Goal: Information Seeking & Learning: Understand process/instructions

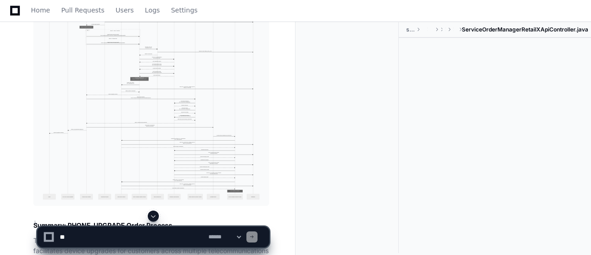
click at [155, 217] on span at bounding box center [153, 216] width 7 height 7
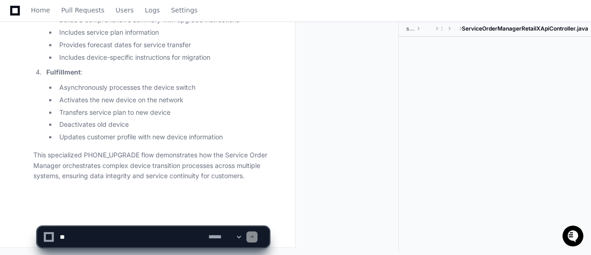
scroll to position [7234, 0]
click at [572, 122] on div at bounding box center [495, 135] width 192 height 196
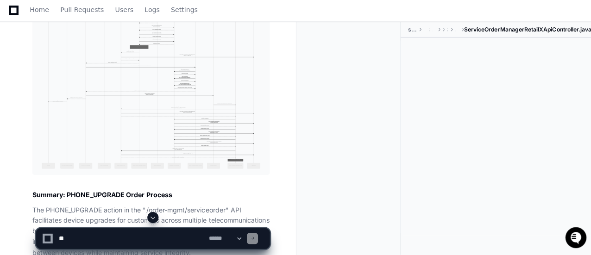
scroll to position [6474, 0]
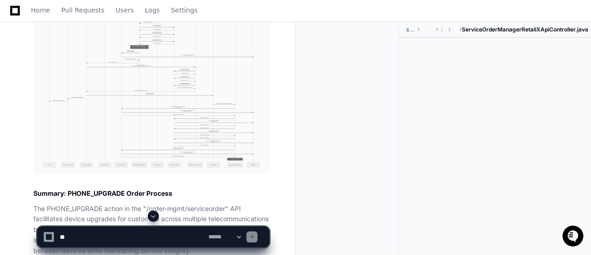
click at [155, 74] on img at bounding box center [151, 56] width 236 height 236
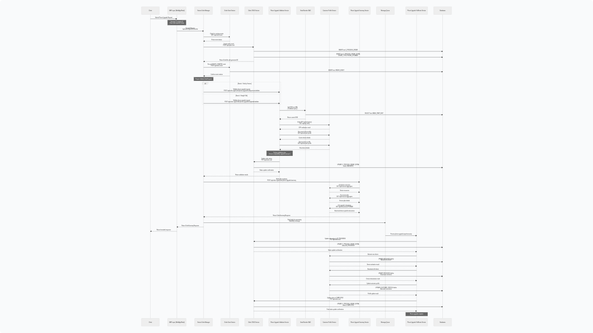
click at [280, 97] on img at bounding box center [296, 166] width 593 height 333
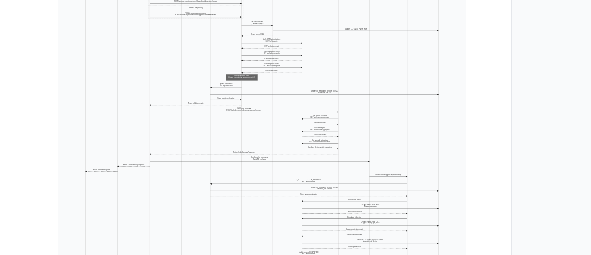
scroll to position [6428, 0]
click at [326, 98] on div at bounding box center [351, 137] width 96 height 231
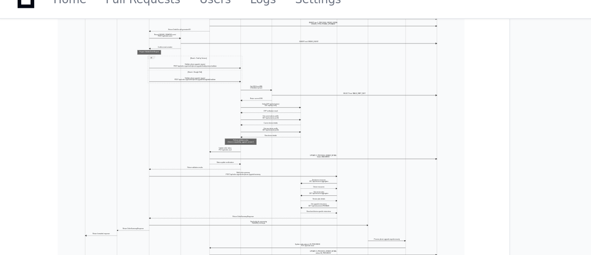
click at [313, 51] on div at bounding box center [351, 137] width 96 height 231
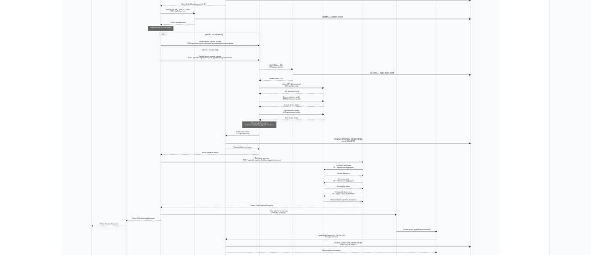
scroll to position [6428, 0]
click at [306, 54] on div at bounding box center [351, 137] width 96 height 231
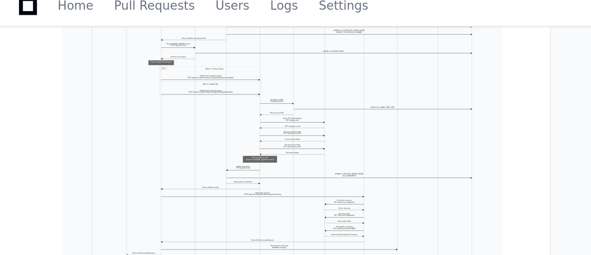
scroll to position [6417, 0]
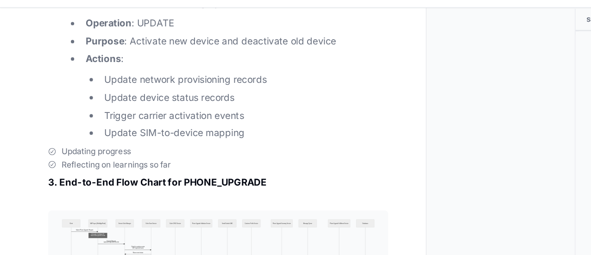
scroll to position [6250, 0]
click at [105, 38] on li "Operation : UPDATE" at bounding box center [163, 32] width 213 height 11
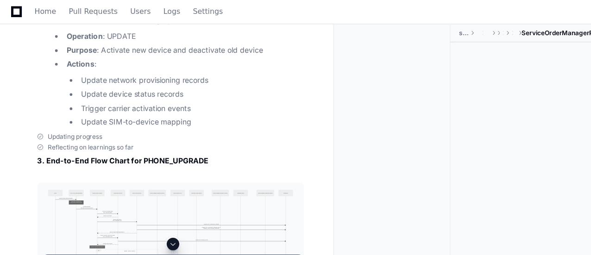
click at [359, 113] on div at bounding box center [351, 137] width 96 height 231
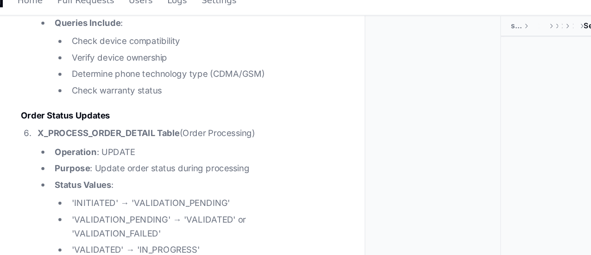
scroll to position [5843, 0]
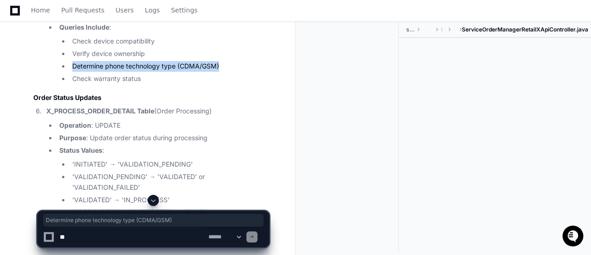
drag, startPoint x: 221, startPoint y: 111, endPoint x: 72, endPoint y: 115, distance: 149.2
click at [72, 72] on li "Determine phone technology type (CDMA/GSM)" at bounding box center [169, 66] width 200 height 11
click at [239, 72] on li "Determine phone technology type (CDMA/GSM)" at bounding box center [169, 66] width 200 height 11
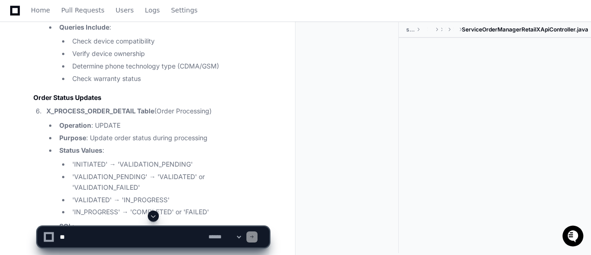
click at [243, 20] on li "Purpose : Check phone compatibility and determine upgrade scenario" at bounding box center [163, 9] width 213 height 21
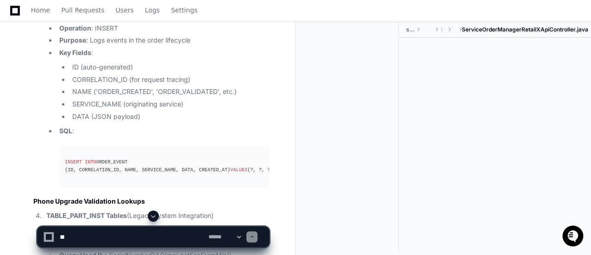
scroll to position [5435, 0]
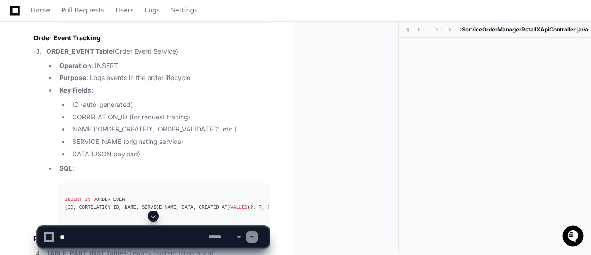
click at [204, 71] on li "Operation : INSERT" at bounding box center [163, 66] width 213 height 11
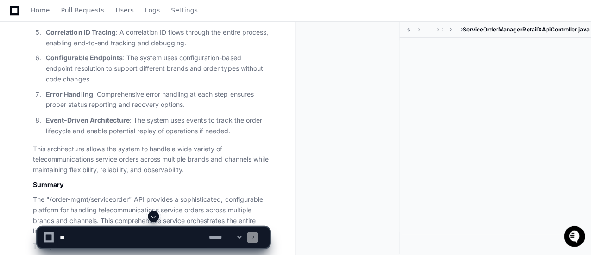
scroll to position [3397, 0]
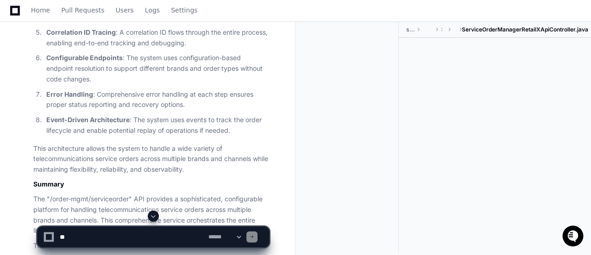
click at [107, 100] on p "Error Handling : Comprehensive error handling at each step ensures proper statu…" at bounding box center [157, 99] width 223 height 21
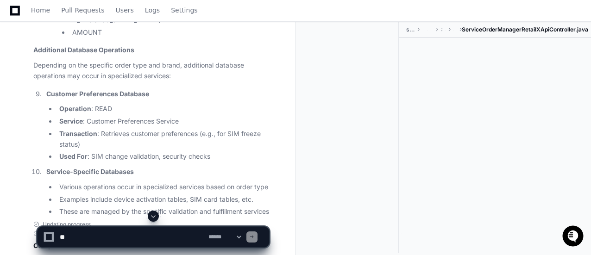
scroll to position [2878, 0]
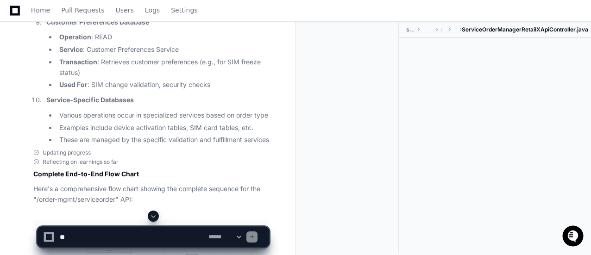
click at [113, 123] on li "Examples include device activation tables, SIM card tables, etc." at bounding box center [163, 128] width 213 height 11
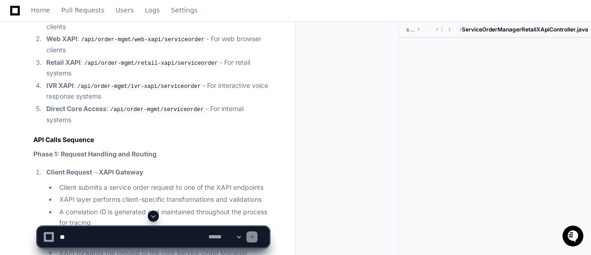
scroll to position [840, 0]
click at [121, 91] on code "/api/order-mgmt/ivr-xapi/serviceorder" at bounding box center [138, 87] width 127 height 8
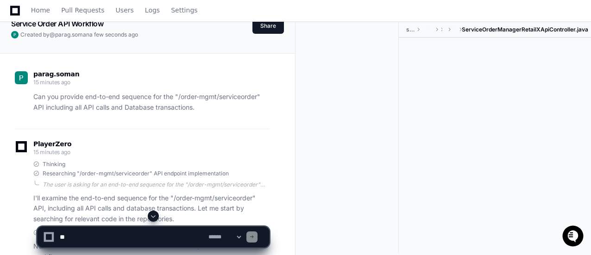
scroll to position [0, 0]
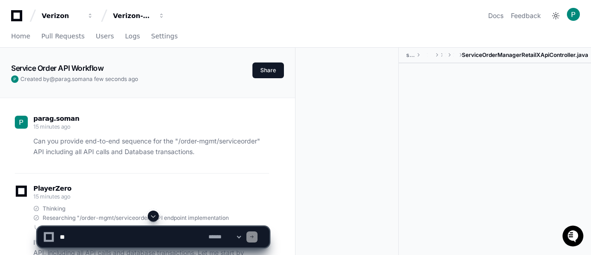
click at [137, 138] on p "Can you provide end-to-end sequence for the "/order-mgmt/serviceorder" API incl…" at bounding box center [151, 146] width 236 height 21
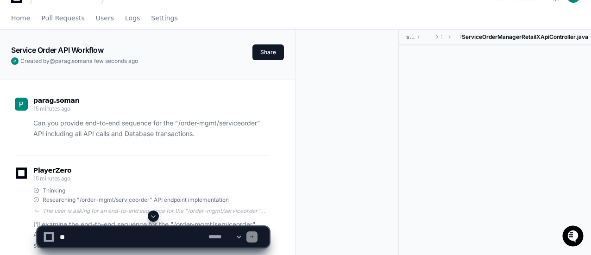
scroll to position [19, 0]
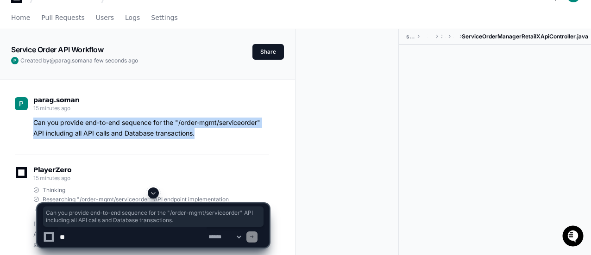
drag, startPoint x: 201, startPoint y: 135, endPoint x: 29, endPoint y: 122, distance: 172.8
click at [29, 122] on div "Can you provide end-to-end sequence for the "/order-mgmt/serviceorder" API incl…" at bounding box center [142, 128] width 254 height 21
click at [117, 122] on p "Can you provide end-to-end sequence for the "/order-mgmt/serviceorder" API incl…" at bounding box center [151, 128] width 236 height 21
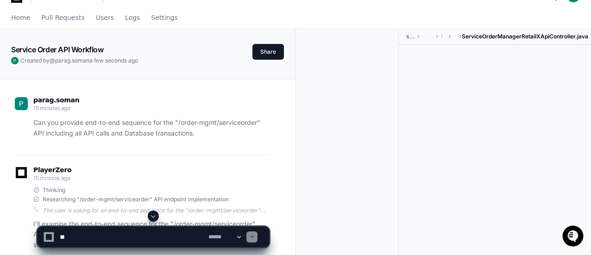
click at [343, 112] on div at bounding box center [351, 144] width 96 height 231
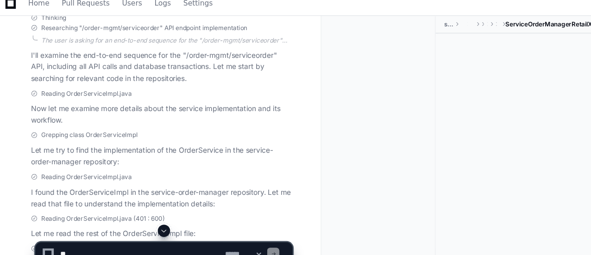
scroll to position [185, 0]
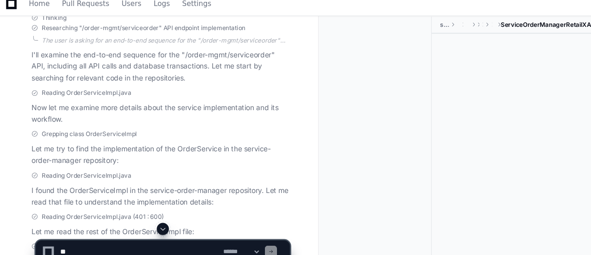
click at [145, 127] on div "Grepping class OrderServiceImpl" at bounding box center [151, 129] width 236 height 7
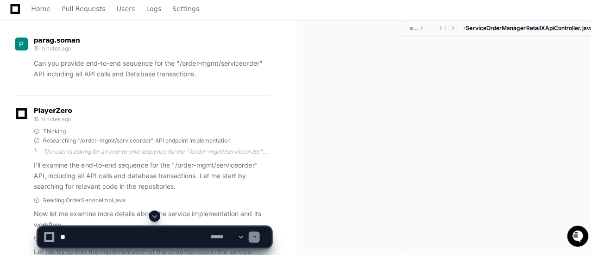
scroll to position [78, 0]
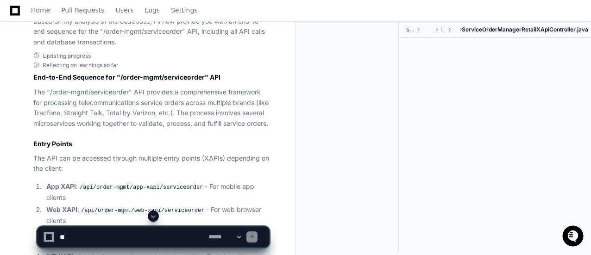
scroll to position [671, 0]
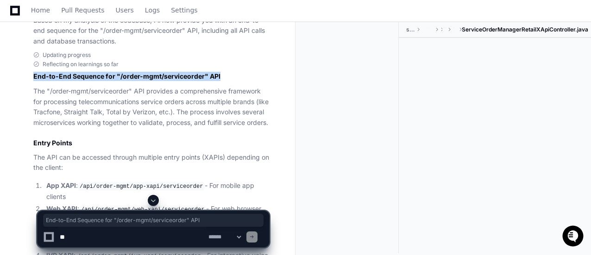
drag, startPoint x: 31, startPoint y: 77, endPoint x: 232, endPoint y: 80, distance: 201.5
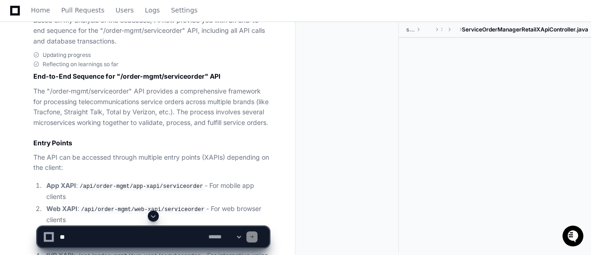
click at [269, 101] on p "The "/order-mgmt/serviceorder" API provides a comprehensive framework for proce…" at bounding box center [151, 107] width 236 height 42
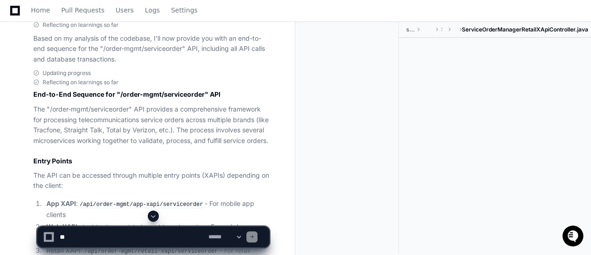
scroll to position [652, 0]
click at [245, 147] on p "The "/order-mgmt/serviceorder" API provides a comprehensive framework for proce…" at bounding box center [151, 126] width 236 height 42
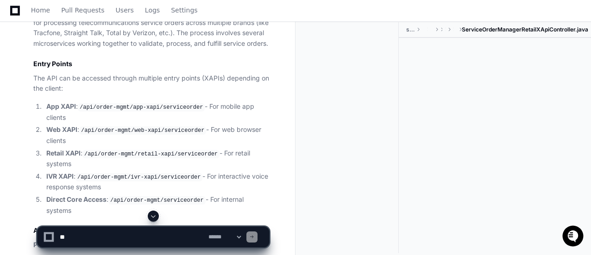
scroll to position [800, 0]
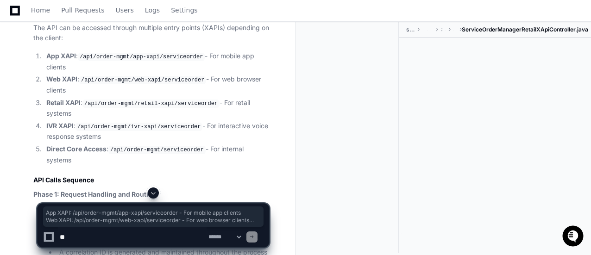
drag, startPoint x: 268, startPoint y: 158, endPoint x: 38, endPoint y: 61, distance: 249.9
click at [38, 61] on ol "App XAPI : /api/order-mgmt/app-xapi/serviceorder - For mobile app clients Web X…" at bounding box center [151, 108] width 236 height 114
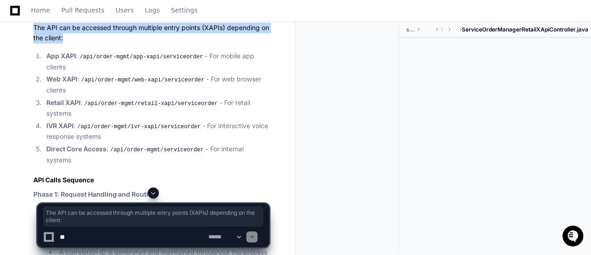
drag, startPoint x: 33, startPoint y: 39, endPoint x: 69, endPoint y: 50, distance: 37.9
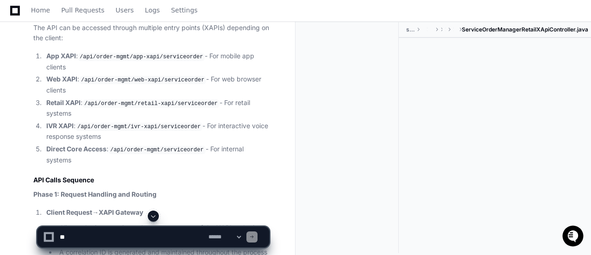
click at [95, 72] on li "App XAPI : /api/order-mgmt/app-xapi/serviceorder - For mobile app clients" at bounding box center [157, 61] width 226 height 21
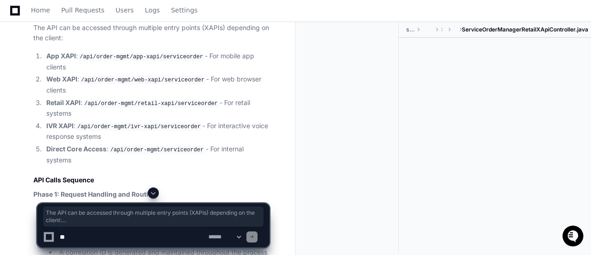
drag, startPoint x: 276, startPoint y: 158, endPoint x: 33, endPoint y: 37, distance: 271.4
click at [89, 61] on code "/api/order-mgmt/app-xapi/serviceorder" at bounding box center [141, 57] width 127 height 8
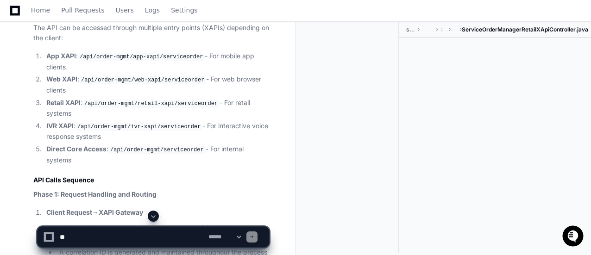
click at [169, 142] on li "IVR XAPI : /api/order-mgmt/ivr-xapi/serviceorder - For interactive voice respon…" at bounding box center [157, 131] width 226 height 21
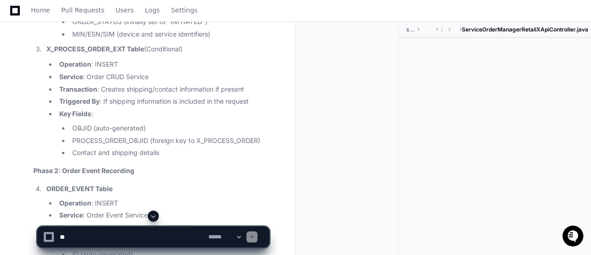
scroll to position [2042, 0]
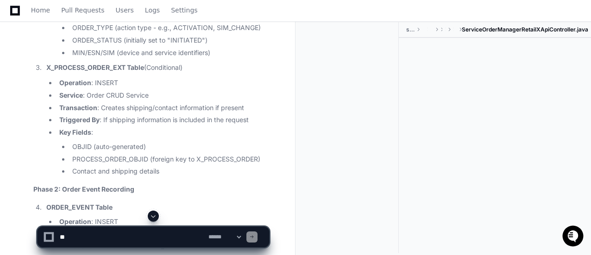
click at [459, 128] on div at bounding box center [495, 136] width 192 height 196
click at [159, 216] on button at bounding box center [153, 216] width 11 height 11
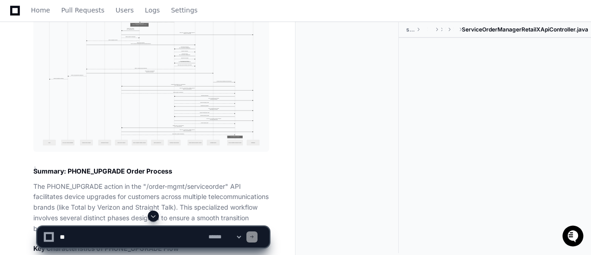
scroll to position [7234, 0]
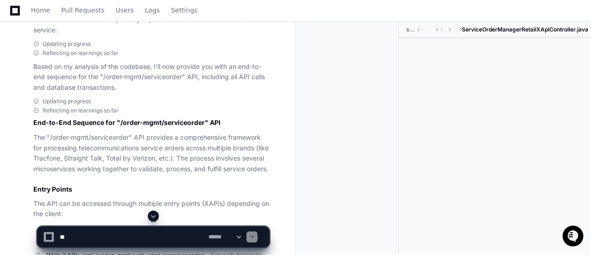
scroll to position [643, 0]
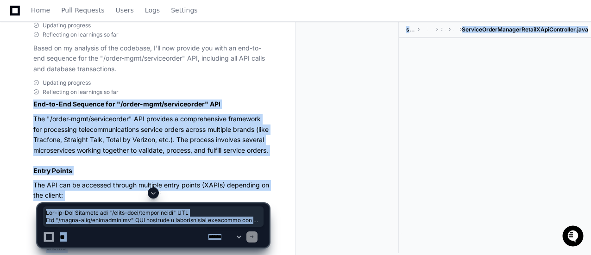
drag, startPoint x: 73, startPoint y: 104, endPoint x: 331, endPoint y: 235, distance: 289.6
click at [535, 126] on div at bounding box center [495, 136] width 192 height 196
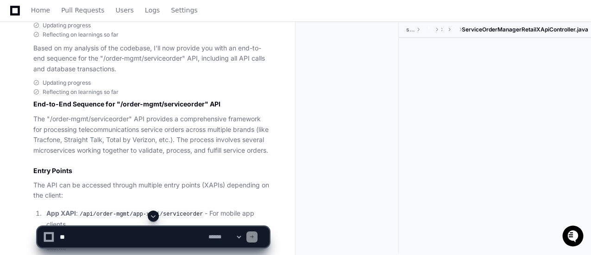
click at [153, 215] on span at bounding box center [153, 216] width 7 height 7
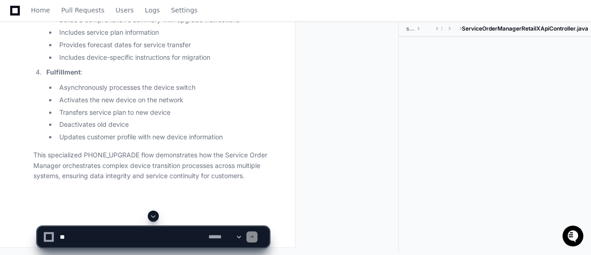
scroll to position [0, 0]
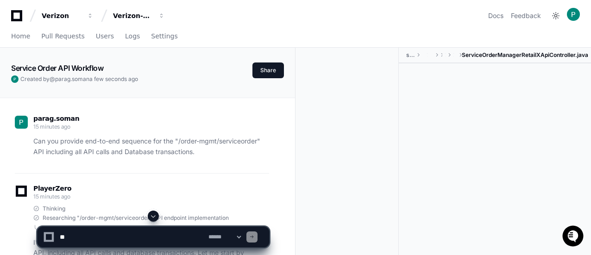
click at [348, 129] on div at bounding box center [351, 163] width 96 height 231
click at [145, 153] on p "Can you provide end-to-end sequence for the "/order-mgmt/serviceorder" API incl…" at bounding box center [151, 146] width 236 height 21
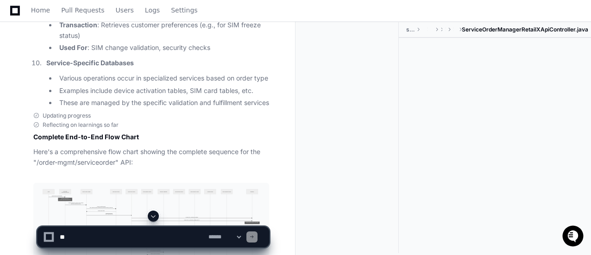
scroll to position [2946, 0]
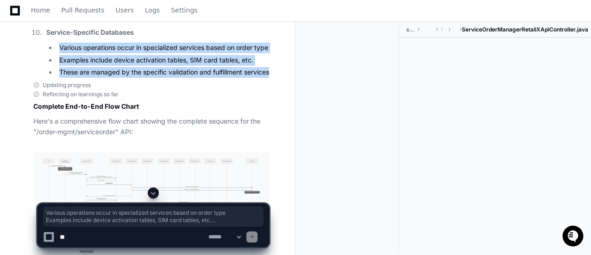
drag, startPoint x: 91, startPoint y: 76, endPoint x: 45, endPoint y: 28, distance: 66.2
click at [45, 28] on li "Service-Specific Databases Various operations occur in specialized services bas…" at bounding box center [157, 52] width 226 height 50
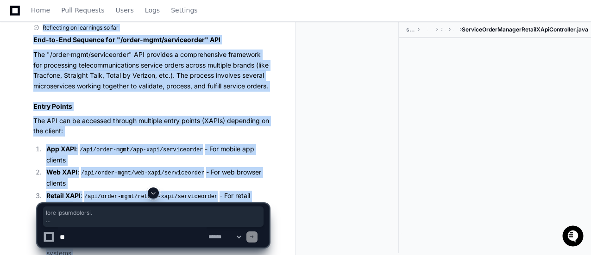
scroll to position [664, 0]
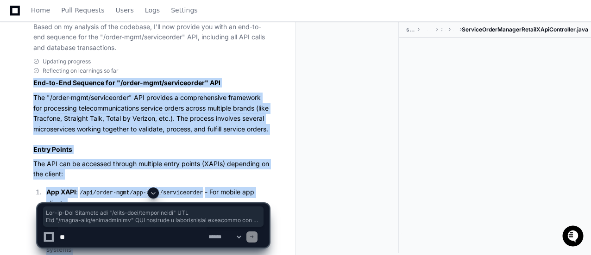
copy div "Lor-ip-Dol Sitametc adi "/elits-doei/temporincidi" UTL Etd "/magna-aliq/enimadm…"
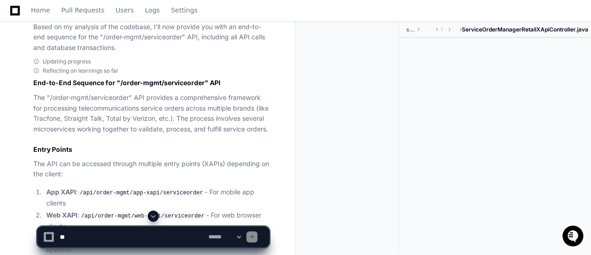
click at [331, 103] on div at bounding box center [351, 137] width 96 height 231
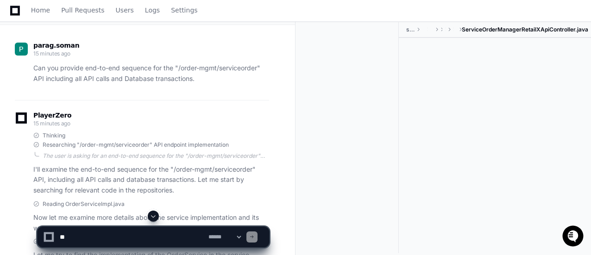
scroll to position [71, 0]
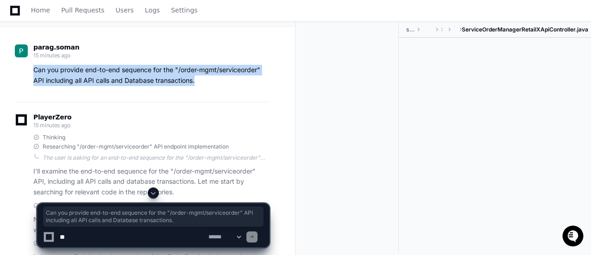
drag, startPoint x: 201, startPoint y: 80, endPoint x: 31, endPoint y: 71, distance: 170.7
click at [31, 71] on div "Can you provide end-to-end sequence for the "/order-mgmt/serviceorder" API incl…" at bounding box center [142, 75] width 254 height 21
copy p "Can you provide end-to-end sequence for the "/order-mgmt/serviceorder" API incl…"
